Goal: Task Accomplishment & Management: Use online tool/utility

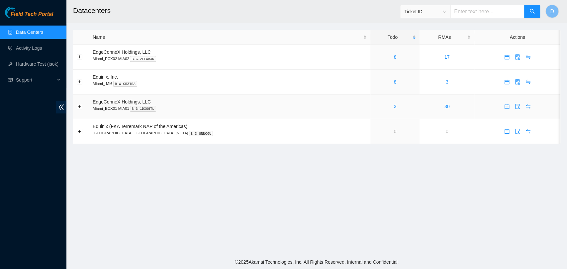
click at [385, 107] on div "3" at bounding box center [395, 106] width 42 height 7
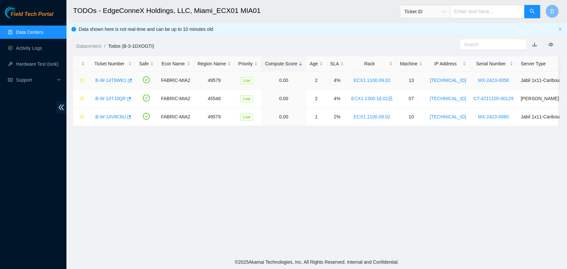
click at [112, 78] on link "B-W-14T9WK1" at bounding box center [110, 80] width 31 height 5
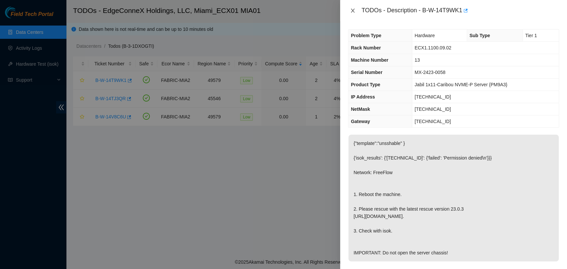
drag, startPoint x: 354, startPoint y: 10, endPoint x: 349, endPoint y: 11, distance: 5.0
click at [353, 11] on icon "close" at bounding box center [352, 10] width 5 height 5
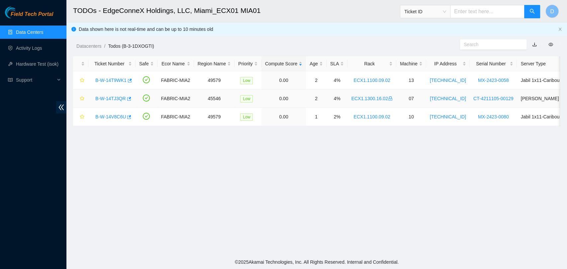
click at [111, 99] on link "B-W-14TJ3QR" at bounding box center [110, 98] width 31 height 5
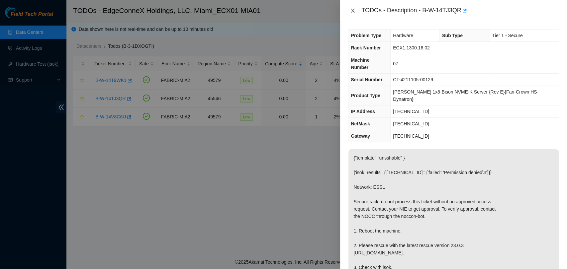
click at [353, 10] on icon "close" at bounding box center [353, 11] width 4 height 4
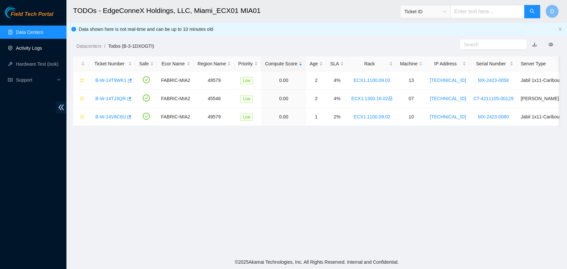
click at [37, 48] on link "Activity Logs" at bounding box center [29, 47] width 26 height 5
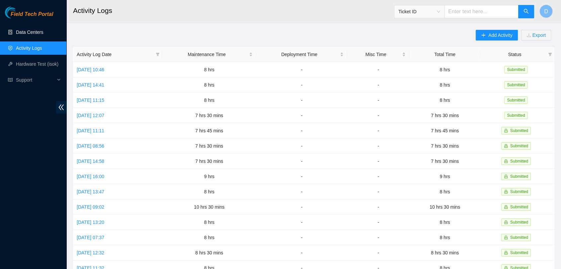
click at [43, 30] on link "Data Centers" at bounding box center [29, 32] width 27 height 5
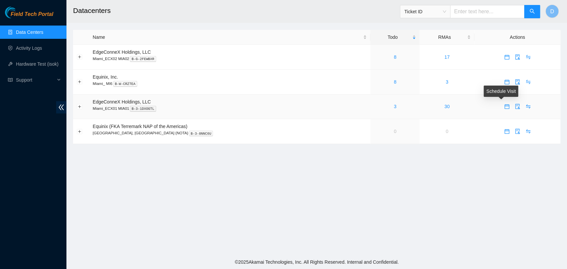
click at [504, 107] on icon "calendar" at bounding box center [506, 106] width 5 height 5
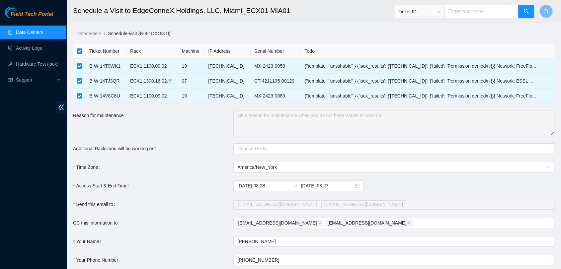
click at [78, 51] on input "checkbox" at bounding box center [79, 50] width 5 height 5
checkbox input "false"
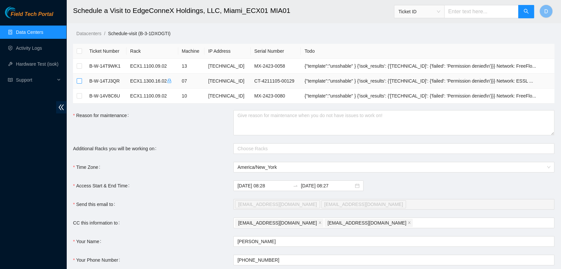
click at [79, 81] on input "checkbox" at bounding box center [79, 80] width 5 height 5
checkbox input "true"
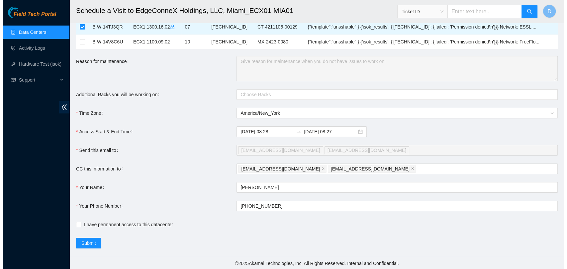
scroll to position [55, 0]
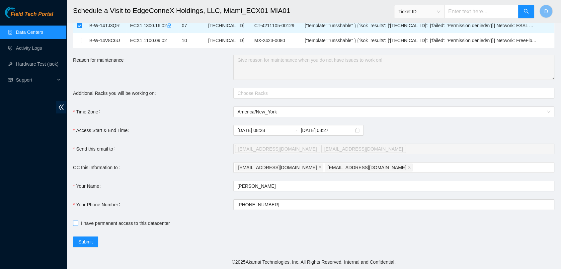
click at [78, 224] on span at bounding box center [75, 223] width 5 height 5
click at [78, 224] on input "I have permanent access to this datacenter" at bounding box center [75, 223] width 5 height 5
checkbox input "true"
click at [89, 242] on span "Submit" at bounding box center [85, 241] width 15 height 7
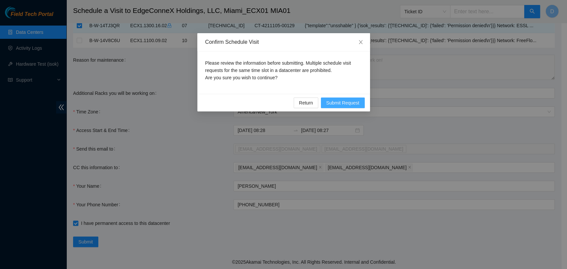
click at [357, 104] on span "Submit Request" at bounding box center [342, 102] width 33 height 7
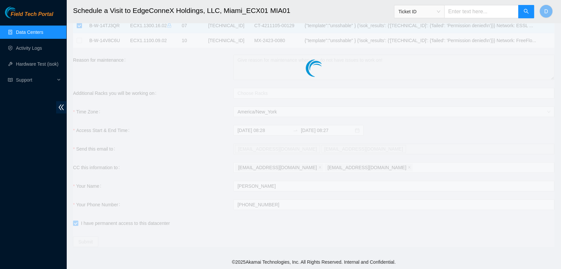
type input "2025-09-01 08:29"
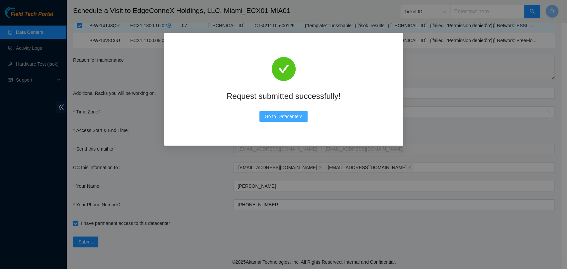
click at [294, 115] on span "Go to Datacenters" at bounding box center [284, 116] width 38 height 7
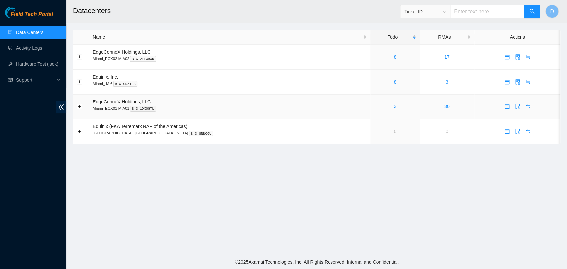
click at [373, 111] on td "3" at bounding box center [394, 107] width 49 height 25
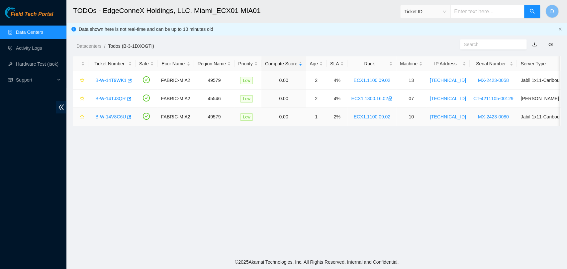
click at [113, 117] on link "B-W-14V8C6U" at bounding box center [110, 116] width 31 height 5
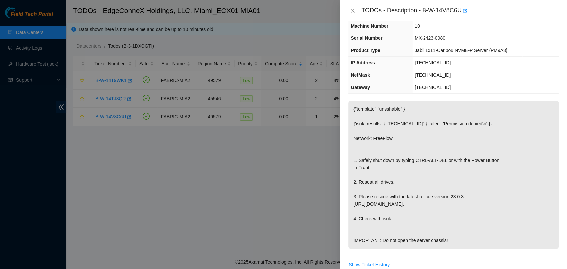
scroll to position [37, 0]
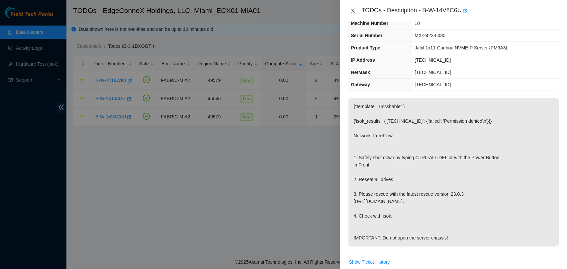
click at [351, 8] on icon "close" at bounding box center [352, 10] width 5 height 5
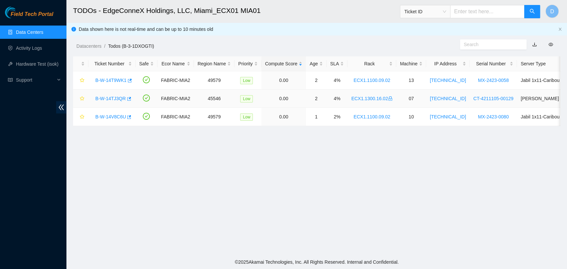
scroll to position [51, 0]
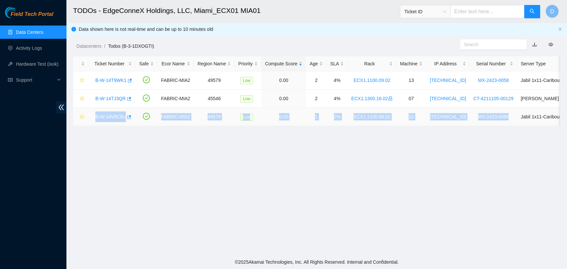
drag, startPoint x: 93, startPoint y: 116, endPoint x: 499, endPoint y: 118, distance: 406.1
click at [499, 118] on tr "B-W-14V8C6U FABRIC-MIA2 49579 Low 0.00 1 2% ECX1.1100.09.02 10 23.55.238.237 MX…" at bounding box center [381, 117] width 617 height 18
copy tr "B-W-14V8C6U FABRIC-MIA2 49579 Low 0.00 1 2% ECX1.1100.09.02 10 23.55.238.237 MX…"
click at [116, 115] on link "B-W-14V8C6U" at bounding box center [110, 116] width 31 height 5
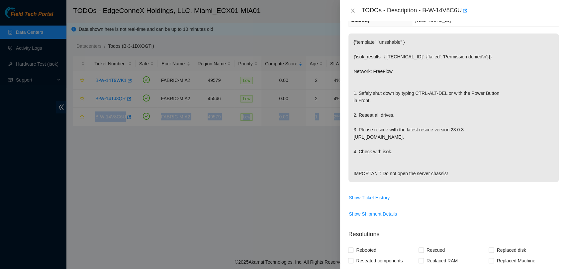
scroll to position [252, 0]
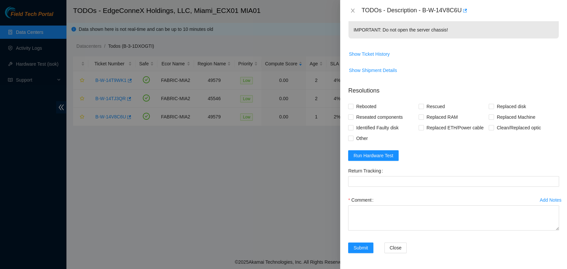
click at [381, 149] on form "Resolutions Rebooted Rescued Replaced disk Reseated components Replaced RAM Rep…" at bounding box center [453, 171] width 211 height 180
click at [384, 157] on span "Run Hardware Test" at bounding box center [373, 155] width 40 height 7
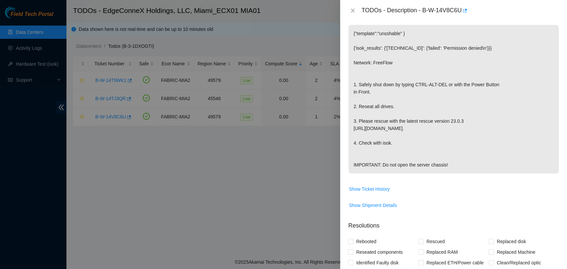
scroll to position [280, 0]
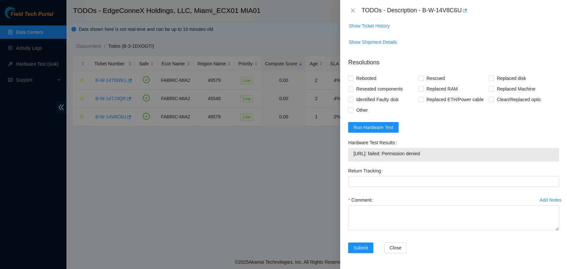
click at [414, 153] on span "23.55.238.237: failed: Permission denied" at bounding box center [453, 153] width 200 height 7
copy span "23.55.238.237: failed: Permission denied"
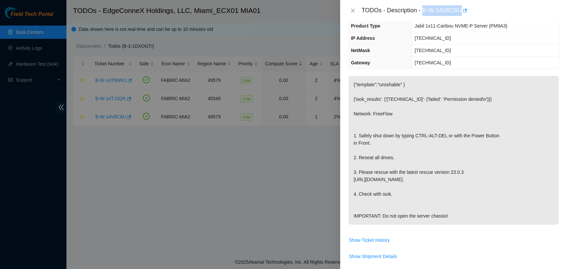
drag, startPoint x: 423, startPoint y: 9, endPoint x: 460, endPoint y: 12, distance: 37.6
click at [460, 12] on div "TODOs - Description - B-W-14V8C6U" at bounding box center [460, 10] width 198 height 11
copy div "B-W-14V8C6U"
click at [351, 11] on icon "close" at bounding box center [352, 10] width 5 height 5
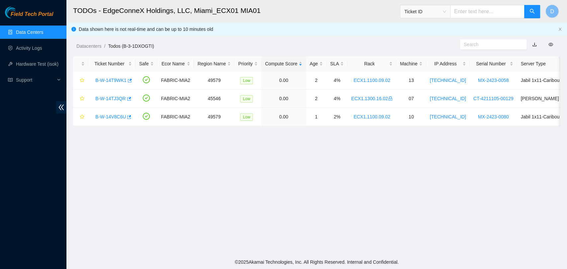
scroll to position [88, 0]
click at [112, 118] on link "B-W-14V8C6U" at bounding box center [110, 116] width 31 height 5
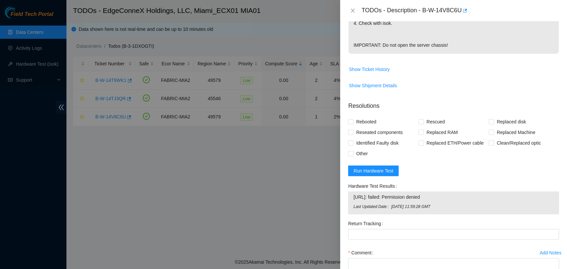
scroll to position [231, 0]
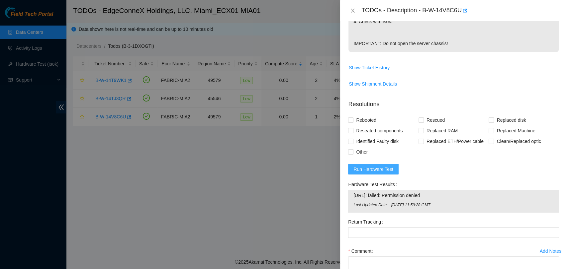
click at [373, 173] on span "Run Hardware Test" at bounding box center [373, 169] width 40 height 7
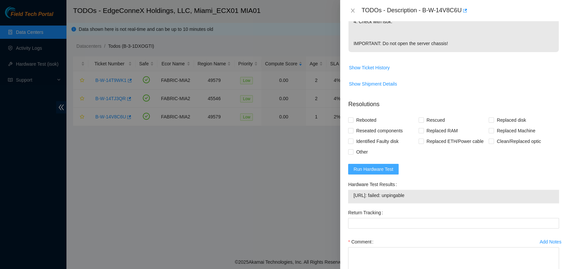
click at [384, 173] on span "Run Hardware Test" at bounding box center [373, 169] width 40 height 7
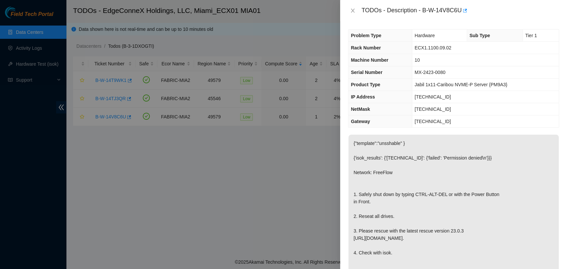
scroll to position [1, 0]
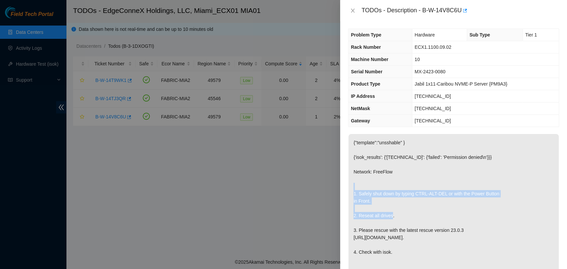
drag, startPoint x: 353, startPoint y: 192, endPoint x: 409, endPoint y: 216, distance: 61.1
click at [409, 216] on p "{"template":"unsshable" } {'isok_results': {'23.55.238.237': {'failed': 'Permis…" at bounding box center [453, 208] width 210 height 149
copy p "1. Safely shut down by typing CTRL-ALT-DEL or with the Power Button in Front. 2…"
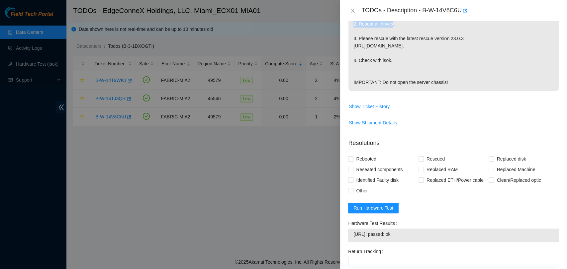
scroll to position [218, 0]
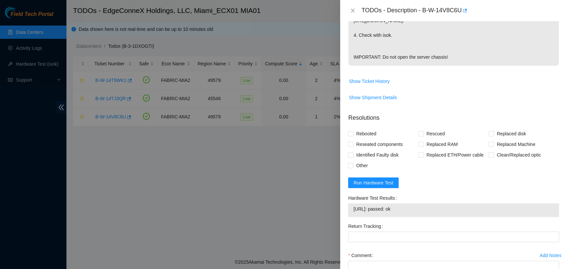
click at [405, 213] on span "23.55.238.237: passed: ok" at bounding box center [453, 209] width 200 height 7
copy span "23.55.238.237: passed: ok"
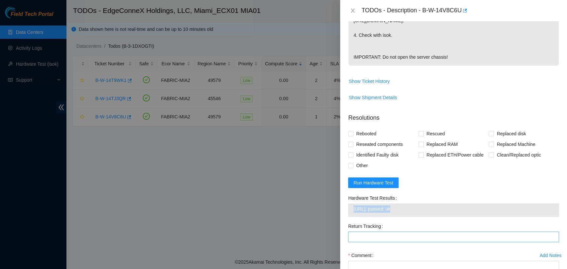
scroll to position [280, 0]
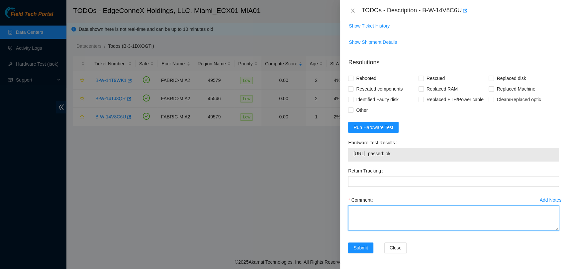
click at [397, 224] on textarea "Comment" at bounding box center [453, 218] width 211 height 25
paste textarea "Verified ticket is safe to work on YES NOCC Authorized: YES Located server conn…"
type textarea "Verified ticket is safe to work on YES NOCC Authorized: YES Located server conn…"
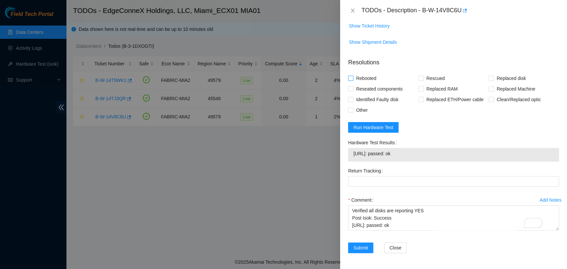
click at [349, 76] on input "Rebooted" at bounding box center [350, 78] width 5 height 5
checkbox input "true"
click at [419, 77] on input "Rescued" at bounding box center [420, 78] width 5 height 5
checkbox input "true"
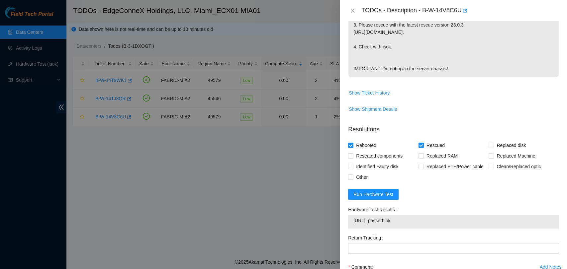
scroll to position [127, 0]
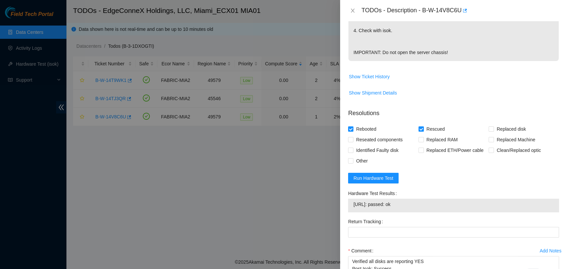
click at [347, 149] on div "Problem Type Hardware Sub Type Tier 1 Rack Number ECX1.1100.09.02 Machine Numbe…" at bounding box center [453, 145] width 227 height 248
click at [353, 145] on span "Reseated components" at bounding box center [379, 139] width 52 height 11
click at [353, 142] on input "Reseated components" at bounding box center [350, 139] width 5 height 5
checkbox input "true"
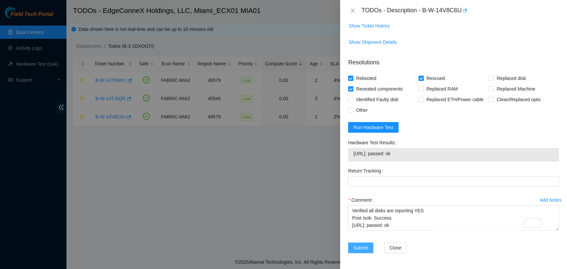
click at [357, 244] on span "Submit" at bounding box center [360, 247] width 15 height 7
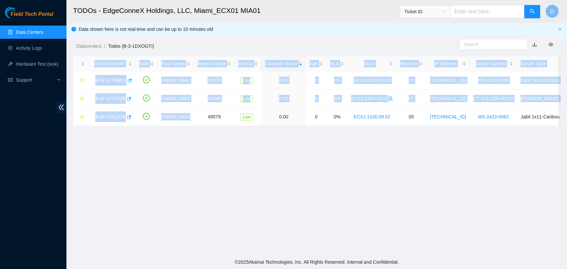
drag, startPoint x: 189, startPoint y: 120, endPoint x: 232, endPoint y: 170, distance: 66.2
click at [232, 170] on main "TODOs - EdgeConneX Holdings, LLC, Miami_ECX01 MIA01 Ticket ID D Data shown here…" at bounding box center [316, 127] width 500 height 255
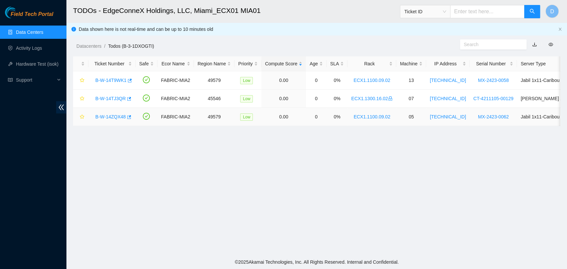
click at [119, 114] on link "B-W-14ZQX48" at bounding box center [110, 116] width 31 height 5
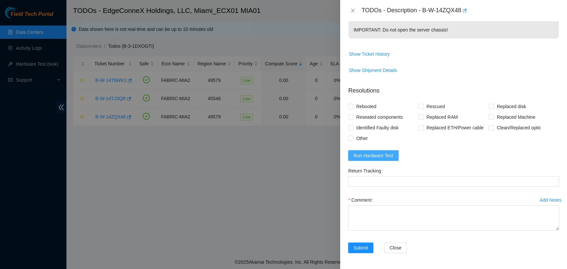
click at [359, 152] on span "Run Hardware Test" at bounding box center [373, 155] width 40 height 7
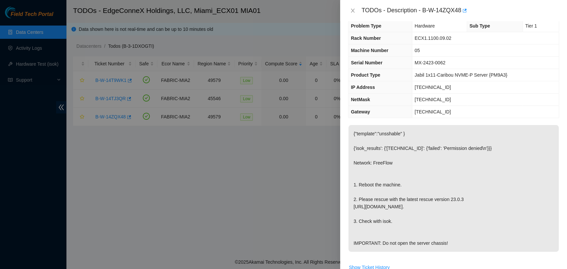
scroll to position [9, 0]
click at [353, 11] on icon "close" at bounding box center [353, 11] width 4 height 4
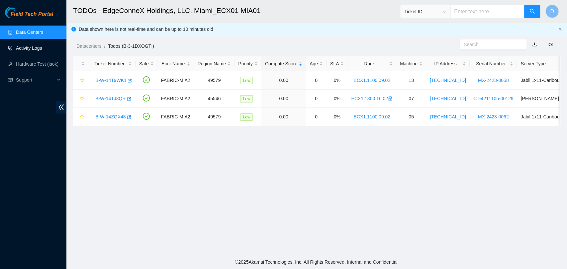
click at [36, 48] on link "Activity Logs" at bounding box center [29, 47] width 26 height 5
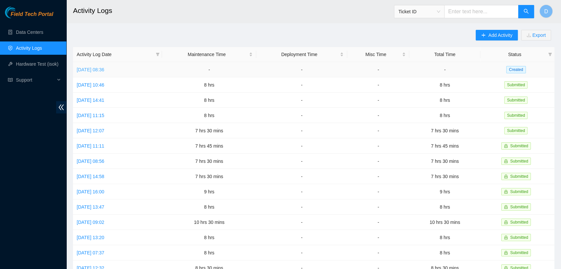
click at [88, 67] on link "Mon, 01 Sep 2025 08:36" at bounding box center [91, 69] width 28 height 5
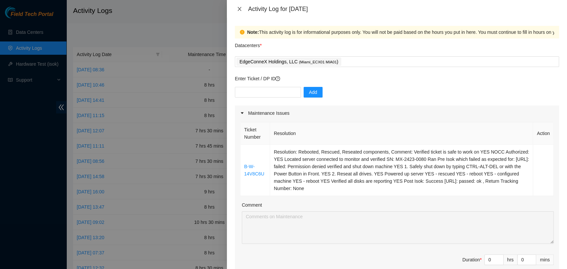
click at [236, 9] on button "Close" at bounding box center [239, 9] width 9 height 6
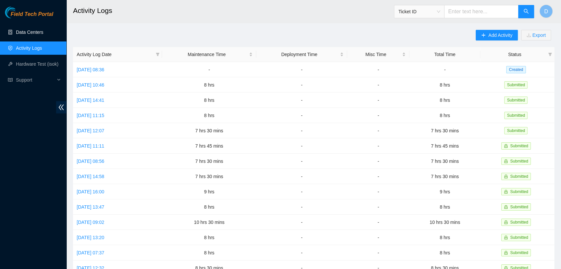
click at [43, 30] on link "Data Centers" at bounding box center [29, 32] width 27 height 5
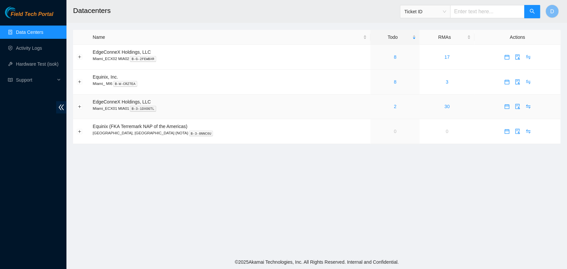
click at [374, 110] on div "2" at bounding box center [395, 106] width 42 height 7
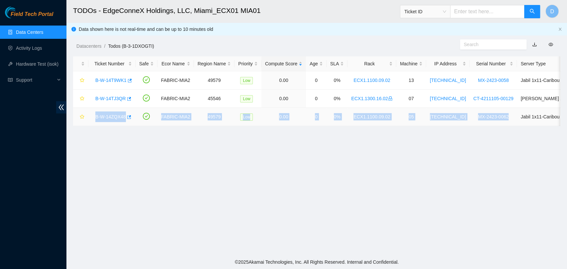
drag, startPoint x: 93, startPoint y: 117, endPoint x: 501, endPoint y: 118, distance: 408.4
click at [501, 118] on tr "B-W-14ZQX48 FABRIC-MIA2 49579 Low 0.00 0 0% ECX1.1100.09.02 05 23.55.238.232 MX…" at bounding box center [381, 117] width 617 height 18
copy tr "B-W-14ZQX48 FABRIC-MIA2 49579 Low 0.00 0 0% ECX1.1100.09.02 05 23.55.238.232 MX…"
click at [96, 114] on link "B-W-14ZQX48" at bounding box center [110, 116] width 31 height 5
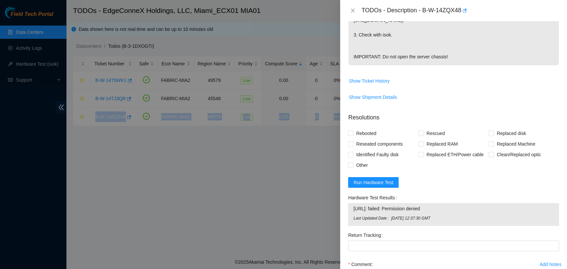
scroll to position [275, 0]
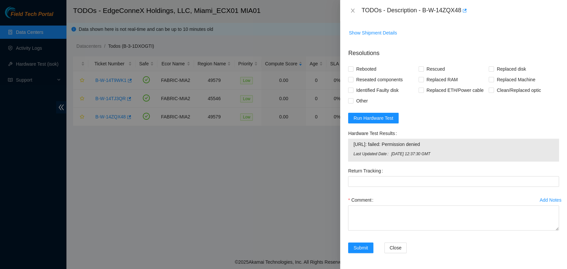
click at [376, 145] on span "23.55.238.232: failed: Permission denied" at bounding box center [453, 144] width 200 height 7
copy span "23.55.238.232: failed: Permission denied"
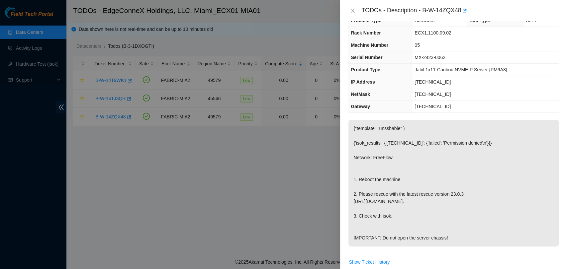
scroll to position [0, 0]
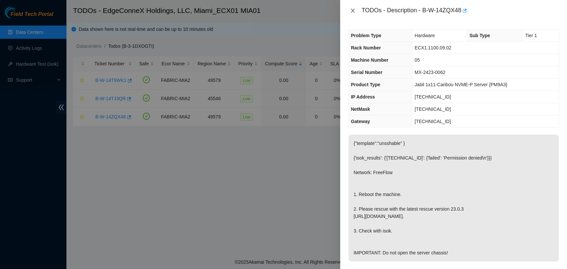
click at [352, 10] on icon "close" at bounding box center [353, 11] width 4 height 4
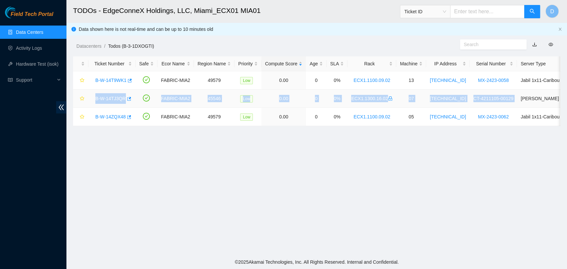
drag, startPoint x: 93, startPoint y: 99, endPoint x: 507, endPoint y: 99, distance: 414.4
click at [507, 99] on tr "B-W-14TJ3QR FABRIC-MIA2 45546 Low 0.00 0 0% ECX1.1300.16.02 07 104.76.192.138 C…" at bounding box center [381, 99] width 617 height 18
copy tr "B-W-14TJ3QR FABRIC-MIA2 45546 Low 0.00 0 0% ECX1.1300.16.02 07 104.76.192.138 C…"
click at [117, 96] on link "B-W-14TJ3QR" at bounding box center [110, 98] width 31 height 5
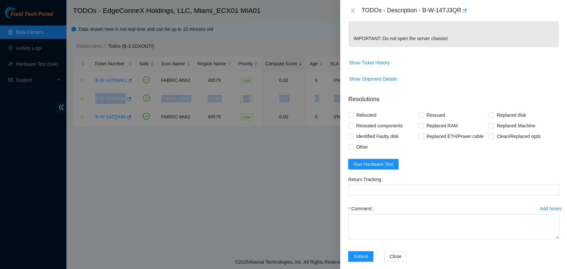
scroll to position [259, 0]
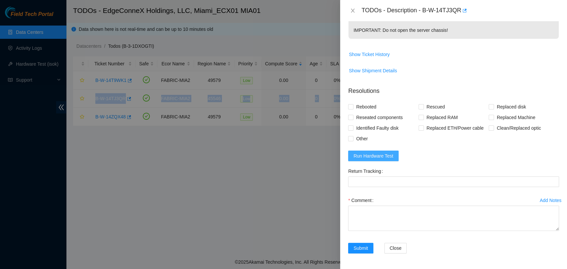
click at [382, 159] on span "Run Hardware Test" at bounding box center [373, 155] width 40 height 7
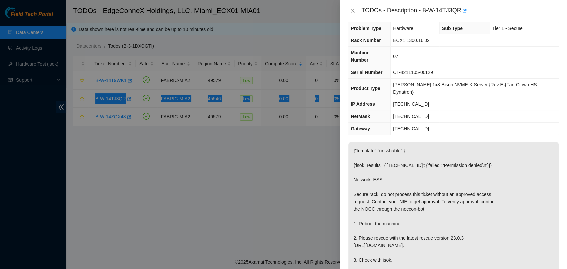
scroll to position [0, 0]
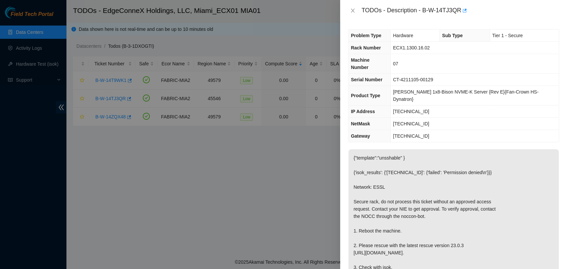
click at [420, 48] on span "ECX1.1300.16.02" at bounding box center [411, 47] width 37 height 5
copy span "ECX1.1300.16.02"
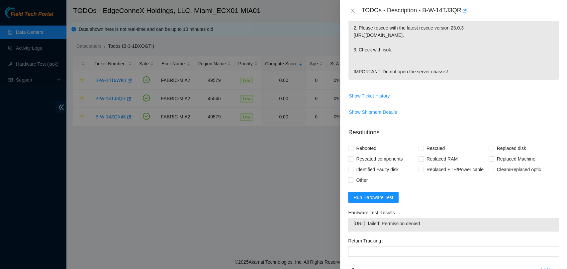
scroll to position [218, 0]
click at [382, 197] on span "Run Hardware Test" at bounding box center [373, 197] width 40 height 7
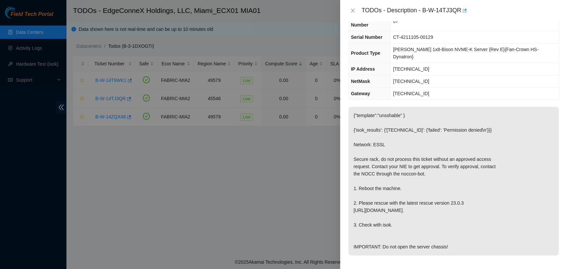
scroll to position [288, 0]
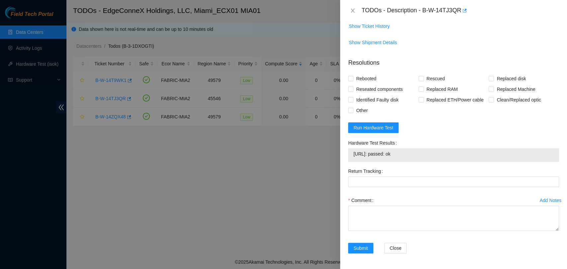
click at [397, 154] on span "104.76.192.138: passed: ok" at bounding box center [453, 153] width 200 height 7
copy span "104.76.192.138: passed: ok"
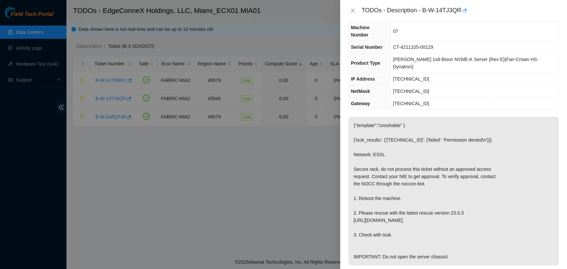
scroll to position [29, 0]
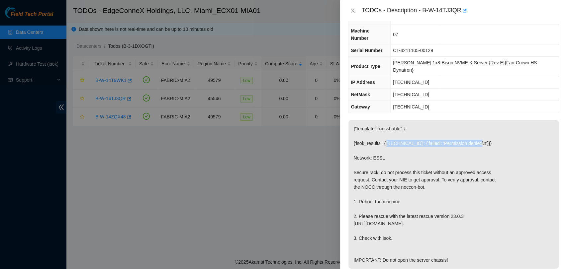
drag, startPoint x: 385, startPoint y: 128, endPoint x: 474, endPoint y: 127, distance: 89.0
click at [474, 127] on p "{"template":"unsshable" } {'isok_results': {'104.76.192.138': {'failed': 'Permi…" at bounding box center [453, 194] width 210 height 149
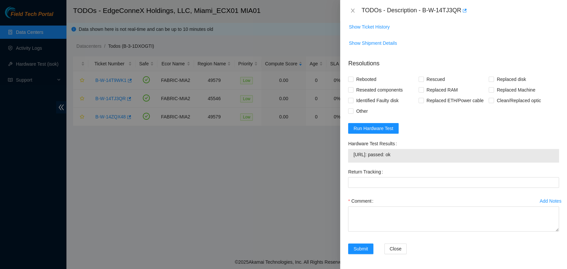
scroll to position [288, 0]
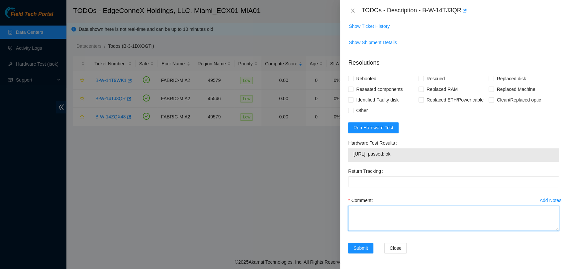
click at [369, 221] on textarea "Comment" at bounding box center [453, 218] width 211 height 25
paste textarea "Secure Rack Access request: B-W-153ZF0R NOCC agent unlocked rids: fshaik@akamai…"
type textarea "Secure Rack Access request: B-W-153ZF0R NOCC agent unlocked rids: fshaik@akamai…"
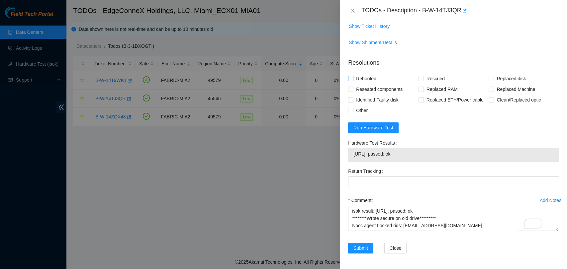
click at [353, 79] on span at bounding box center [350, 78] width 5 height 5
click at [353, 79] on input "Rebooted" at bounding box center [350, 78] width 5 height 5
checkbox input "true"
click at [420, 77] on input "Rescued" at bounding box center [420, 78] width 5 height 5
checkbox input "true"
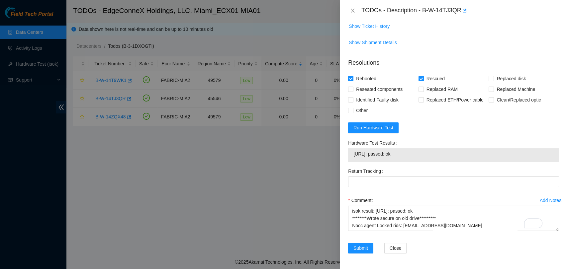
scroll to position [293, 0]
click at [365, 244] on span "Submit" at bounding box center [360, 247] width 15 height 7
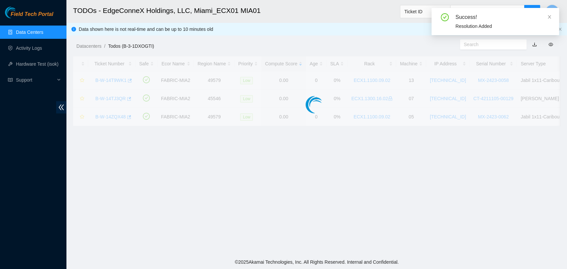
scroll to position [157, 0]
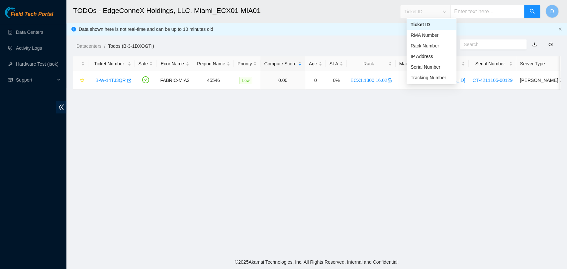
click at [433, 13] on span "Ticket ID" at bounding box center [425, 12] width 42 height 10
click at [424, 44] on div "Rack Number" at bounding box center [431, 45] width 42 height 7
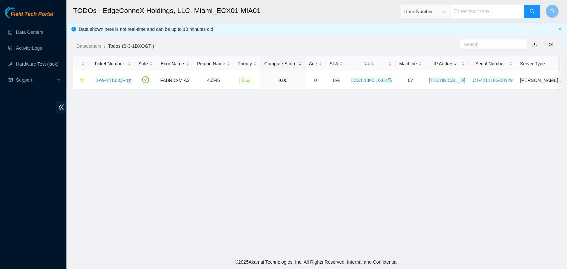
click at [474, 11] on input "text" at bounding box center [487, 11] width 74 height 13
paste input "ECX1.1300.16.02"
type input "ECX1.1300.16.02"
click at [537, 12] on button "button" at bounding box center [532, 11] width 16 height 13
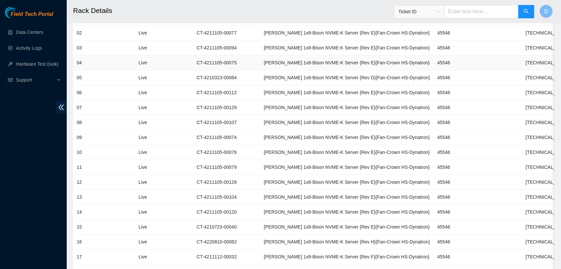
scroll to position [0, 1]
click at [31, 35] on link "Data Centers" at bounding box center [29, 32] width 27 height 5
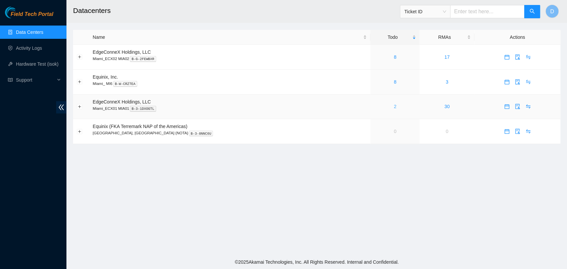
click at [393, 109] on link "2" at bounding box center [394, 106] width 3 height 5
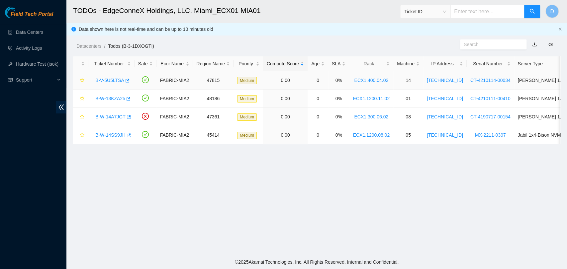
click at [108, 80] on link "B-V-5U5LTSA" at bounding box center [109, 80] width 29 height 5
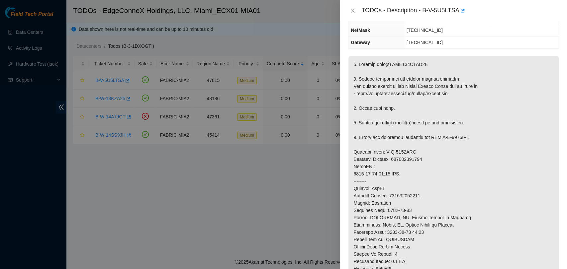
scroll to position [37, 0]
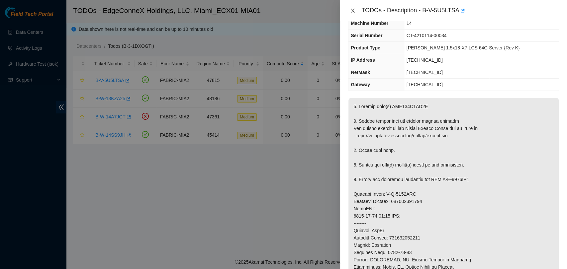
click at [351, 10] on icon "close" at bounding box center [352, 10] width 5 height 5
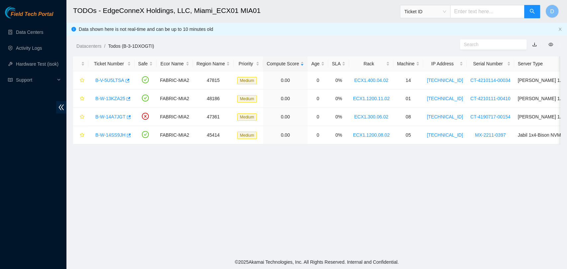
scroll to position [51, 0]
click at [101, 117] on link "B-W-14A7JGT" at bounding box center [110, 116] width 30 height 5
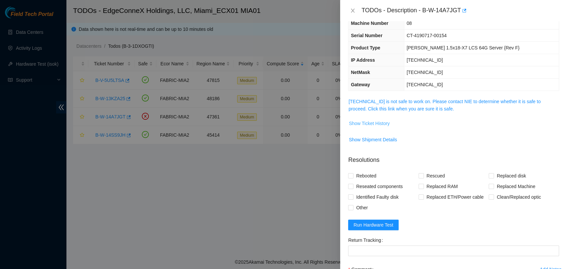
click at [376, 122] on span "Show Ticket History" at bounding box center [369, 123] width 41 height 7
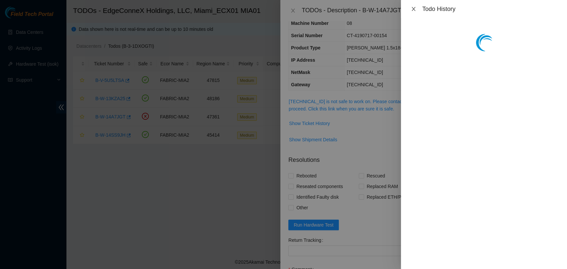
click at [411, 9] on icon "close" at bounding box center [413, 8] width 5 height 5
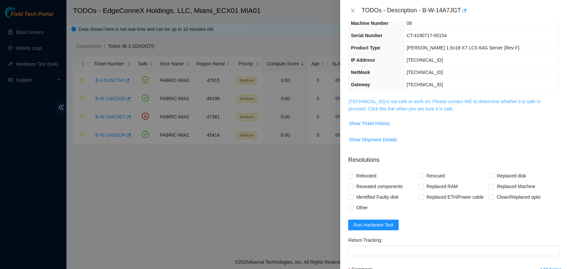
click at [376, 105] on link "23.219.152.139 is not safe to work on. Please contact NIE to determine whether …" at bounding box center [444, 105] width 192 height 13
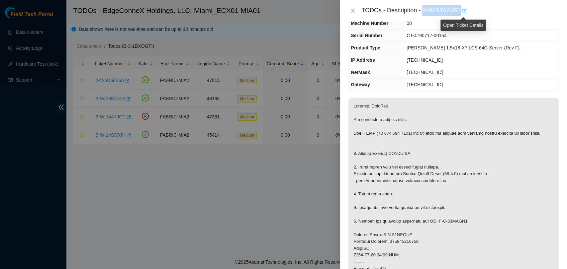
drag, startPoint x: 422, startPoint y: 9, endPoint x: 461, endPoint y: 12, distance: 39.0
click at [461, 12] on div "TODOs - Description - B-W-14A7JGT" at bounding box center [460, 10] width 198 height 11
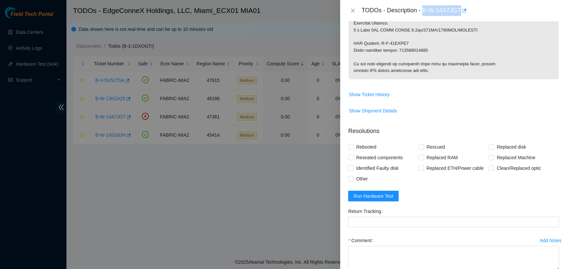
scroll to position [404, 0]
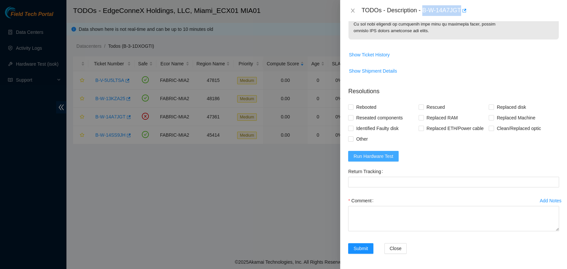
drag, startPoint x: 388, startPoint y: 151, endPoint x: 390, endPoint y: 148, distance: 3.9
click at [389, 151] on button "Run Hardware Test" at bounding box center [373, 156] width 50 height 11
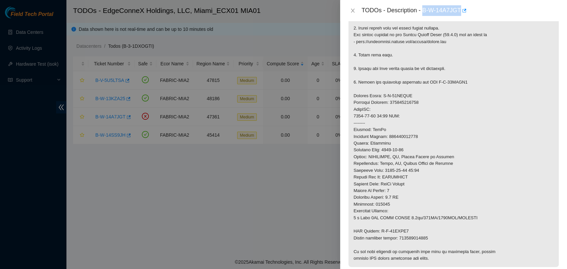
scroll to position [35, 0]
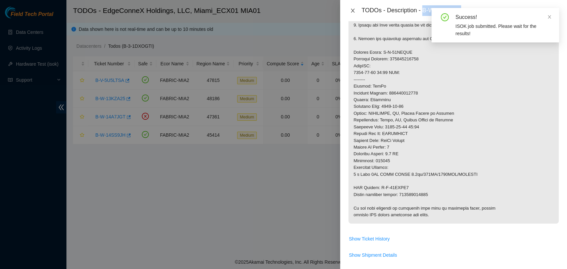
click at [354, 9] on icon "close" at bounding box center [352, 10] width 5 height 5
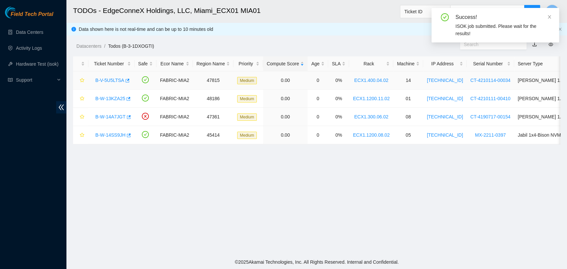
scroll to position [109, 0]
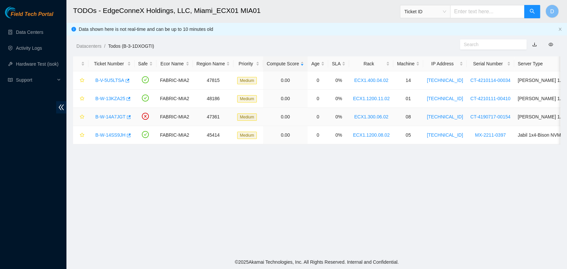
click at [371, 116] on link "ECX1.300.06.02" at bounding box center [371, 116] width 34 height 5
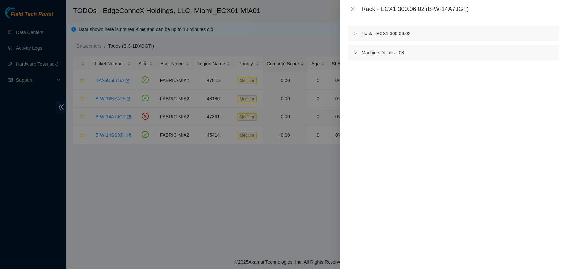
scroll to position [131, 0]
click at [356, 8] on button "Close" at bounding box center [352, 9] width 9 height 6
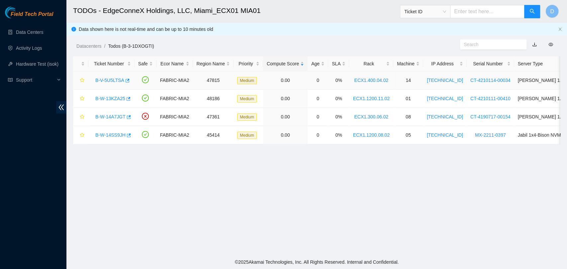
click at [105, 81] on link "B-V-5U5LTSA" at bounding box center [109, 80] width 29 height 5
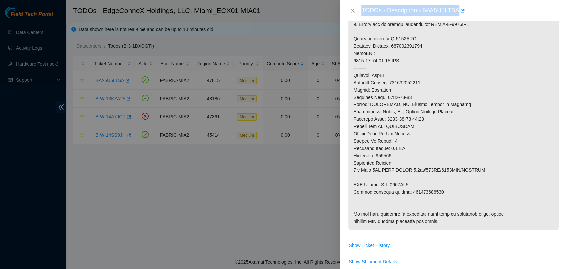
scroll to position [191, 0]
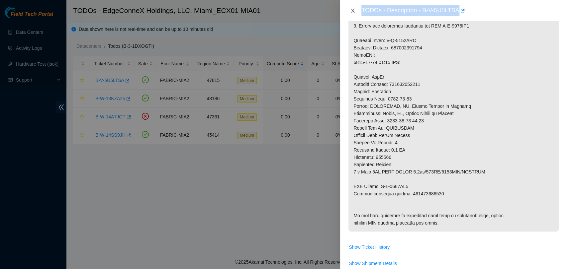
click at [354, 13] on button "Close" at bounding box center [352, 11] width 9 height 6
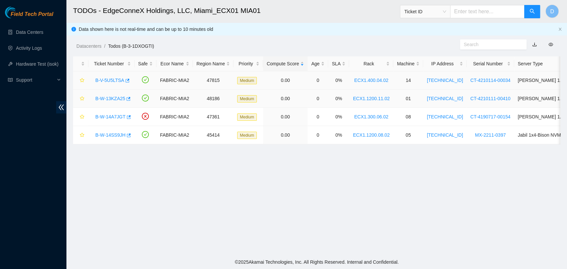
scroll to position [177, 0]
click at [101, 116] on link "B-W-14A7JGT" at bounding box center [110, 116] width 30 height 5
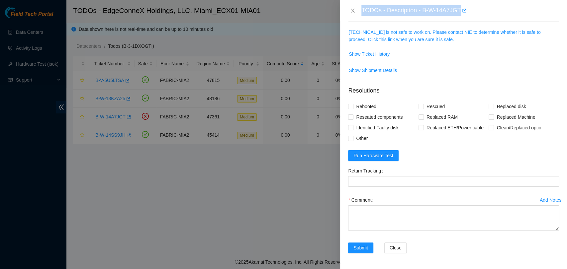
scroll to position [106, 0]
click at [411, 41] on link "23.219.152.139 is not safe to work on. Please contact NIE to determine whether …" at bounding box center [444, 36] width 192 height 13
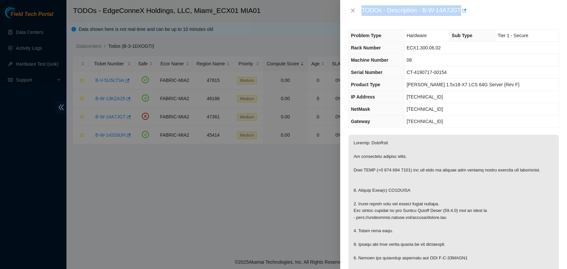
scroll to position [0, 0]
click at [489, 56] on td "08" at bounding box center [481, 60] width 155 height 12
click at [447, 73] on span "CT-4190717-00154" at bounding box center [426, 72] width 40 height 5
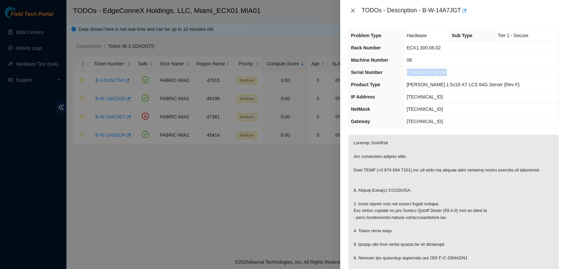
click at [351, 11] on icon "close" at bounding box center [352, 10] width 5 height 5
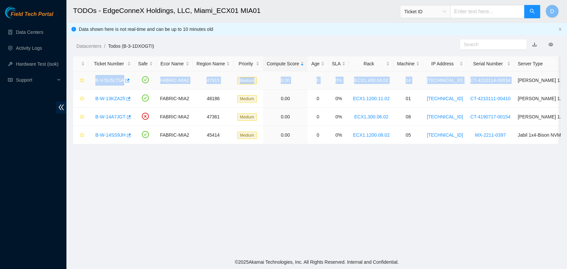
drag, startPoint x: 94, startPoint y: 80, endPoint x: 502, endPoint y: 78, distance: 408.1
click at [502, 78] on tr "B-V-5U5LTSA FABRIC-MIA2 47815 Medium 0.00 0 0% ECX1.400.04.02 14 23.223.30.145 …" at bounding box center [357, 80] width 568 height 18
copy tr "B-V-5U5LTSA FABRIC-MIA2 47815 Medium 0.00 0 0% ECX1.400.04.02 14 23.223.30.145 …"
click at [108, 82] on link "B-V-5U5LTSA" at bounding box center [109, 80] width 29 height 5
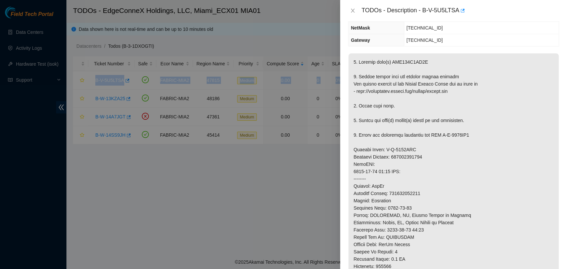
scroll to position [74, 0]
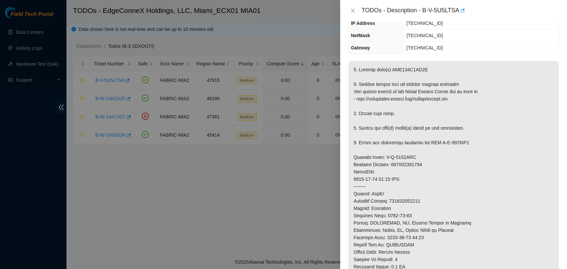
click at [351, 14] on div "TODOs - Description - B-V-5U5LTSA" at bounding box center [453, 10] width 211 height 11
click at [350, 9] on icon "close" at bounding box center [352, 10] width 5 height 5
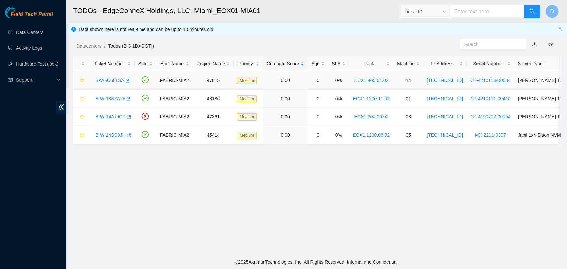
click at [114, 80] on link "B-V-5U5LTSA" at bounding box center [109, 80] width 29 height 5
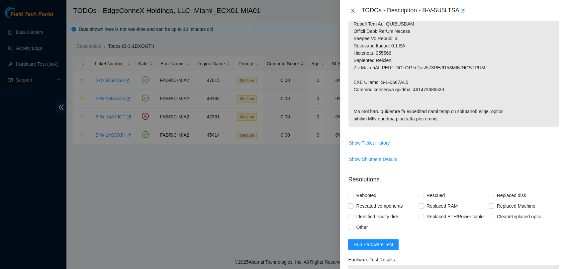
click at [353, 11] on icon "close" at bounding box center [353, 11] width 4 height 4
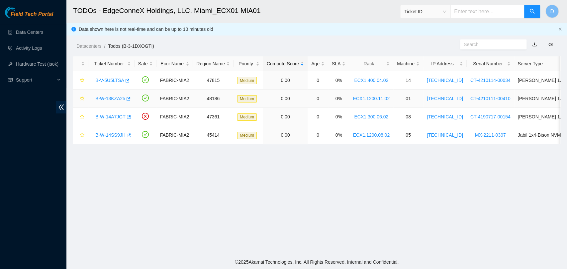
scroll to position [177, 0]
click at [104, 78] on link "B-V-5U5LTSA" at bounding box center [109, 80] width 29 height 5
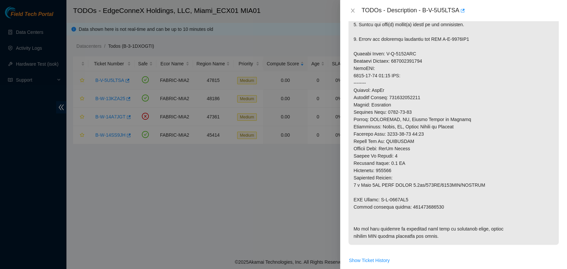
scroll to position [295, 0]
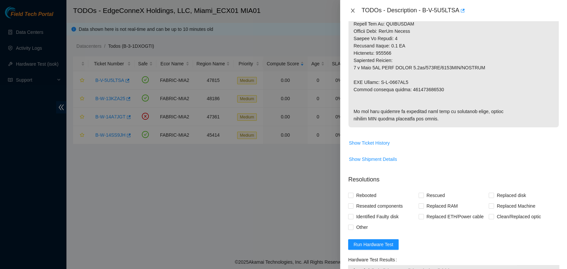
click at [353, 13] on div "TODOs - Description - B-V-5U5LTSA" at bounding box center [453, 10] width 211 height 11
click at [352, 11] on icon "close" at bounding box center [353, 11] width 4 height 4
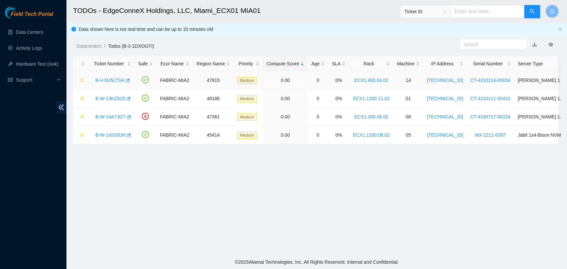
scroll to position [177, 0]
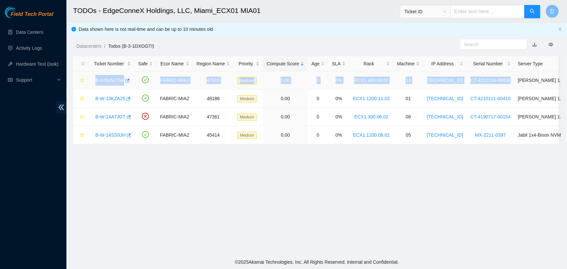
drag, startPoint x: 97, startPoint y: 80, endPoint x: 497, endPoint y: 80, distance: 399.8
click at [497, 80] on tr "B-V-5U5LTSA FABRIC-MIA2 47815 Medium 0.00 0 0% ECX1.400.04.02 14 23.223.30.145 …" at bounding box center [357, 80] width 568 height 18
copy tr "B-V-5U5LTSA FABRIC-MIA2 47815 Medium 0.00 0 0% ECX1.400.04.02 14 23.223.30.145 …"
click at [107, 81] on link "B-V-5U5LTSA" at bounding box center [109, 80] width 29 height 5
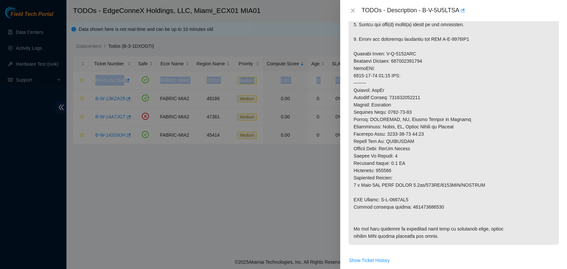
scroll to position [295, 0]
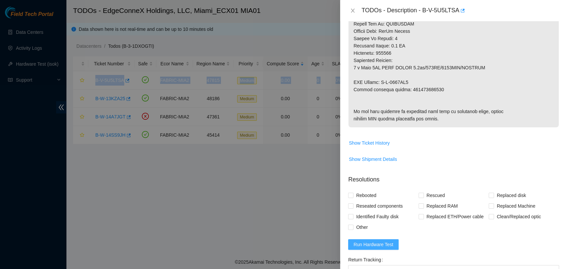
click at [383, 245] on span "Run Hardware Test" at bounding box center [373, 244] width 40 height 7
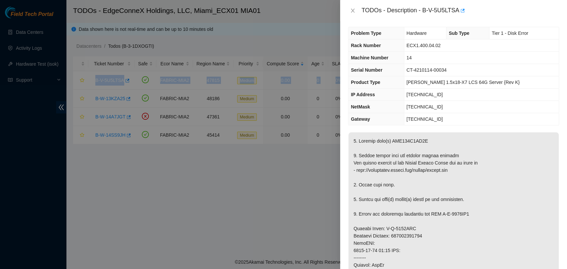
scroll to position [0, 0]
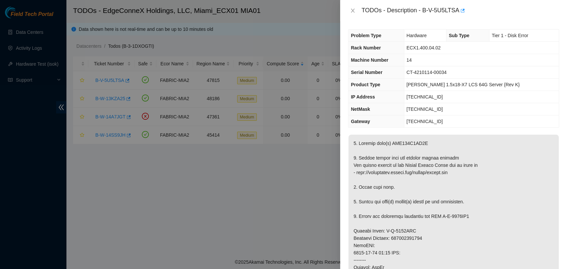
copy p "WMC130F2DW5S"
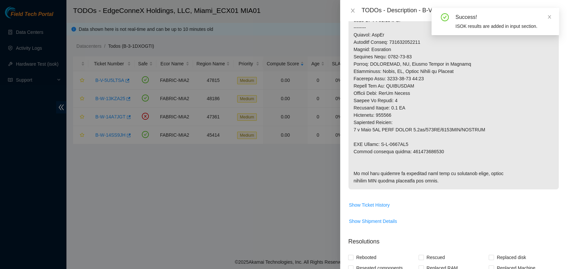
scroll to position [258, 0]
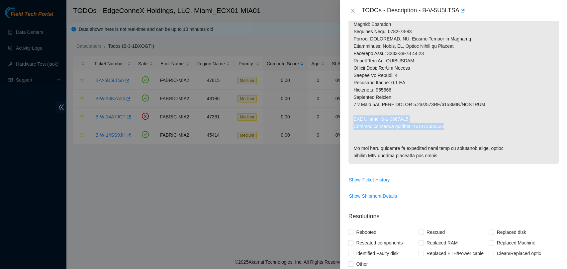
drag, startPoint x: 446, startPoint y: 129, endPoint x: 353, endPoint y: 120, distance: 93.4
click at [353, 120] on p at bounding box center [453, 21] width 210 height 288
copy p "RMA Return: B-W-1485NP7 Return tracking number: 463470047446"
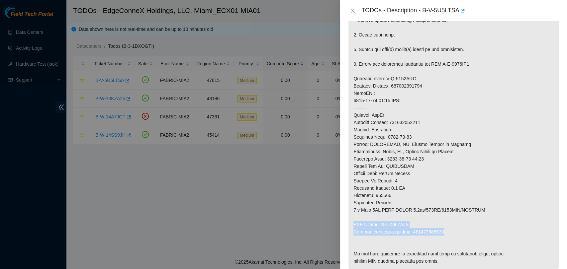
scroll to position [111, 0]
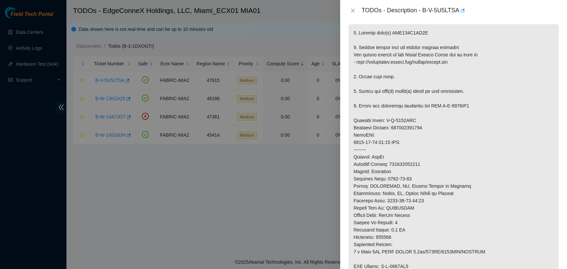
click at [409, 166] on p at bounding box center [453, 168] width 210 height 288
copy p "463470047435"
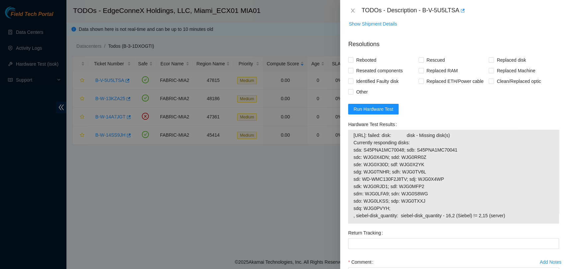
scroll to position [492, 0]
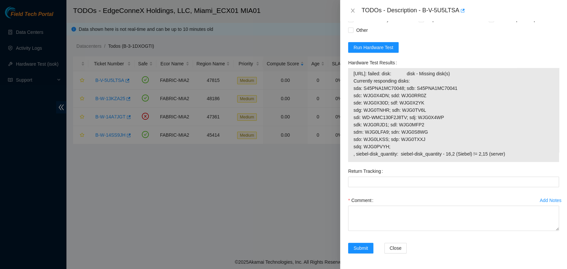
drag, startPoint x: 485, startPoint y: 155, endPoint x: 349, endPoint y: 75, distance: 158.2
click at [349, 75] on div "23.223.30.145: failed: disk: disk - Missing disk(s) Currently responding disks:…" at bounding box center [453, 115] width 211 height 94
copy tbody "23.223.30.145: failed: disk: disk - Missing disk(s) Currently responding disks:…"
click at [352, 8] on icon "close" at bounding box center [352, 10] width 5 height 5
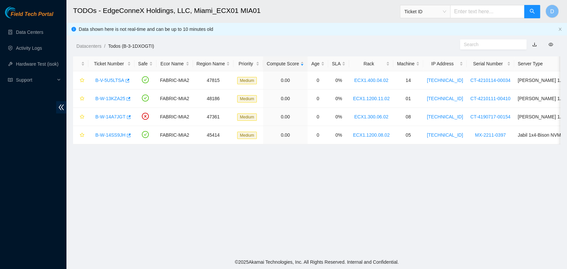
scroll to position [151, 0]
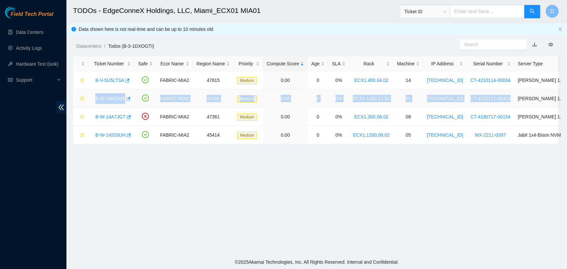
drag, startPoint x: 93, startPoint y: 99, endPoint x: 501, endPoint y: 98, distance: 408.1
click at [501, 98] on tr "B-W-13KZA25 FABRIC-MIA2 48186 Medium 0.00 0 0% ECX1.1200.11.02 01 23.223.30.4 C…" at bounding box center [357, 99] width 568 height 18
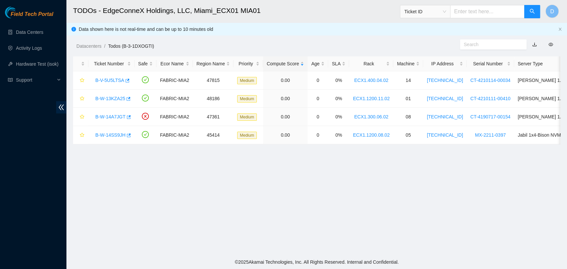
click at [295, 190] on main "TODOs - EdgeConneX Holdings, LLC, Miami_ECX01 MIA01 Ticket ID D Data shown here…" at bounding box center [316, 127] width 500 height 255
click at [103, 117] on link "B-W-14A7JGT" at bounding box center [110, 116] width 30 height 5
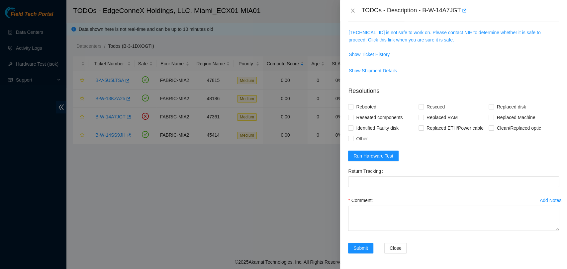
scroll to position [143, 0]
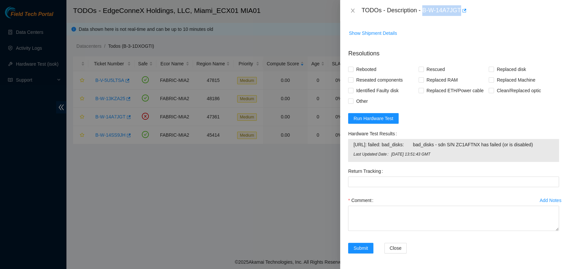
drag, startPoint x: 422, startPoint y: 10, endPoint x: 459, endPoint y: 11, distance: 36.9
click at [459, 11] on div "TODOs - Description - B-W-14A7JGT" at bounding box center [460, 10] width 198 height 11
copy div "B-W-14A7JGT"
click at [352, 11] on icon "close" at bounding box center [353, 11] width 4 height 4
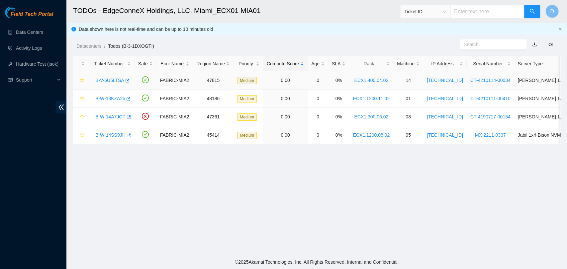
scroll to position [151, 0]
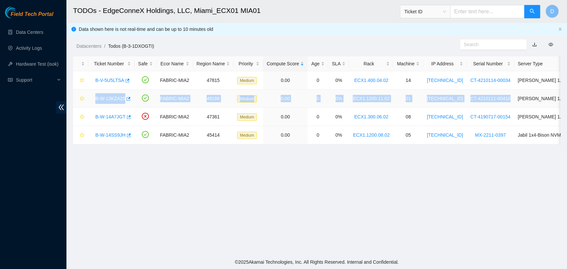
drag, startPoint x: 94, startPoint y: 99, endPoint x: 499, endPoint y: 99, distance: 405.4
click at [499, 99] on tr "B-W-13KZA25 FABRIC-MIA2 48186 Medium 0.00 0 0% ECX1.1200.11.02 01 23.223.30.4 C…" at bounding box center [357, 99] width 568 height 18
copy tr "B-W-13KZA25 FABRIC-MIA2 48186 Medium 0.00 0 0% ECX1.1200.11.02 01 23.223.30.4 C…"
click at [115, 99] on link "B-W-13KZA25" at bounding box center [110, 98] width 30 height 5
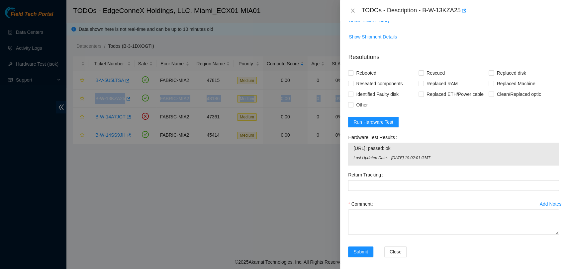
scroll to position [487, 0]
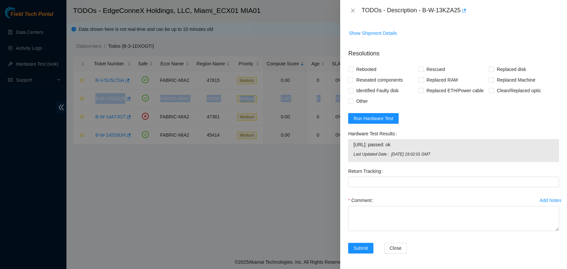
drag, startPoint x: 378, startPoint y: 145, endPoint x: 338, endPoint y: 146, distance: 39.5
click at [338, 146] on div "TODOs - Description - B-W-13KZA25 Problem Type Hardware Sub Type Tier 1 - Secur…" at bounding box center [283, 134] width 567 height 269
click at [426, 139] on div "23.223.30.4: passed: ok Last Updated Date Mon, 28 Jul 2025 19:02:01 GMT" at bounding box center [453, 150] width 211 height 23
drag, startPoint x: 402, startPoint y: 145, endPoint x: 350, endPoint y: 147, distance: 52.8
click at [350, 147] on div "23.223.30.4: passed: ok Last Updated Date Mon, 28 Jul 2025 19:02:01 GMT" at bounding box center [453, 150] width 211 height 23
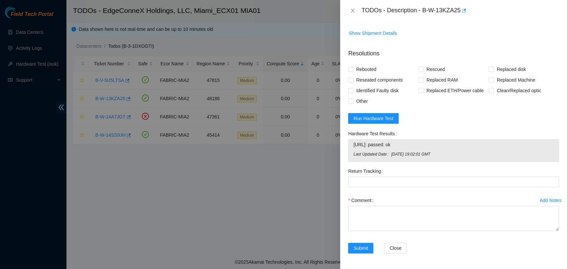
copy tbody "23.223.30.4: passed: ok"
click at [376, 118] on span "Run Hardware Test" at bounding box center [373, 118] width 40 height 7
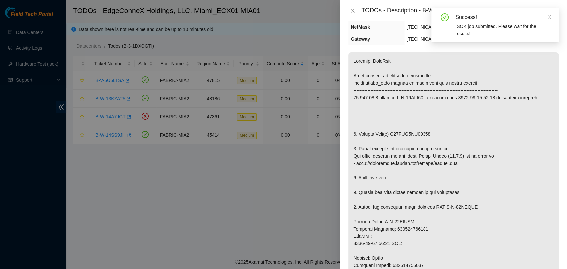
scroll to position [80, 0]
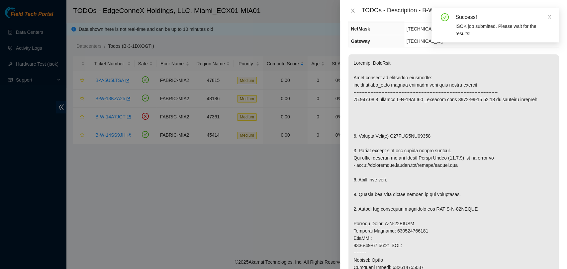
click at [409, 138] on p at bounding box center [453, 230] width 210 height 353
click at [408, 138] on p at bounding box center [453, 230] width 210 height 353
copy p "S45PNA1MC71847"
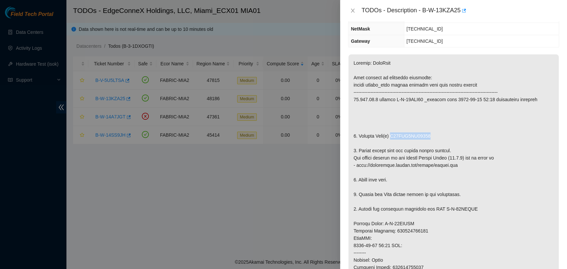
scroll to position [302, 0]
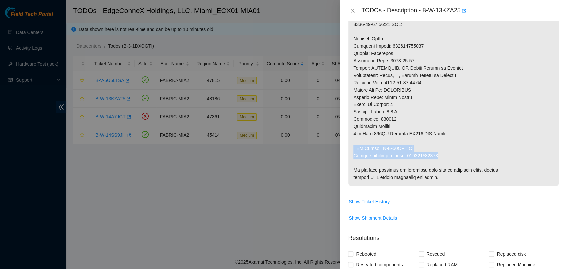
drag, startPoint x: 407, startPoint y: 155, endPoint x: 351, endPoint y: 149, distance: 55.8
click at [351, 149] on p at bounding box center [453, 9] width 210 height 353
click at [402, 46] on p at bounding box center [453, 9] width 210 height 353
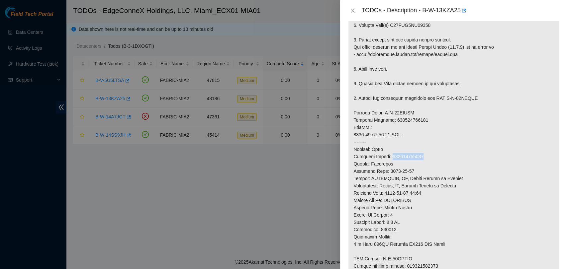
scroll to position [485, 0]
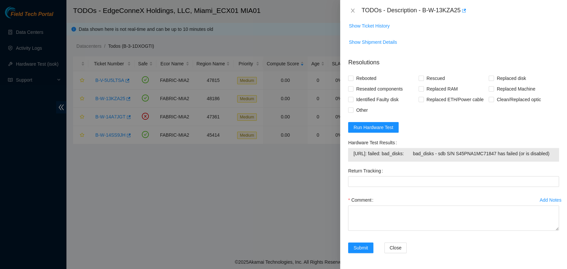
drag, startPoint x: 378, startPoint y: 156, endPoint x: 351, endPoint y: 142, distance: 29.9
click at [351, 148] on div "23.223.30.4: failed: bad_disks: bad_disks - sdb S/N S45PNA1MC71847 has failed (…" at bounding box center [453, 155] width 211 height 14
